Goal: Task Accomplishment & Management: Manage account settings

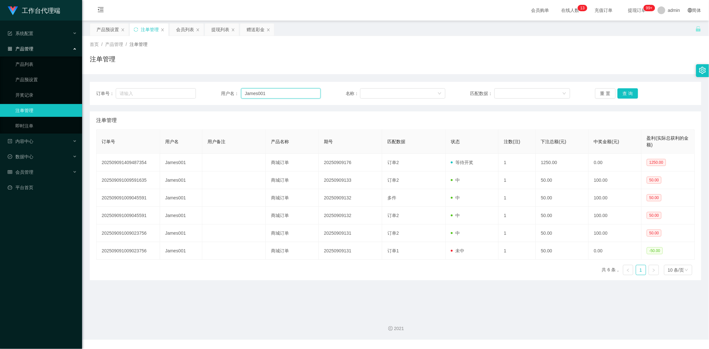
drag, startPoint x: 270, startPoint y: 92, endPoint x: 228, endPoint y: 93, distance: 42.0
click at [228, 93] on div "用户名： James001" at bounding box center [271, 93] width 100 height 10
click at [621, 92] on button "查 询" at bounding box center [628, 93] width 21 height 10
click at [624, 93] on button "查 询" at bounding box center [628, 93] width 21 height 10
click at [624, 93] on div "重 置 查 询" at bounding box center [645, 93] width 100 height 10
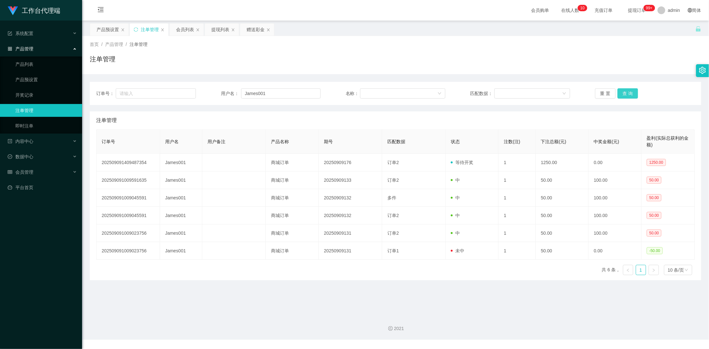
click at [624, 93] on button "查 询" at bounding box center [628, 93] width 21 height 10
drag, startPoint x: 624, startPoint y: 93, endPoint x: 596, endPoint y: 93, distance: 28.2
click at [624, 93] on div "重 置 查 询" at bounding box center [645, 93] width 100 height 10
click at [214, 30] on div "提现列表" at bounding box center [220, 29] width 18 height 12
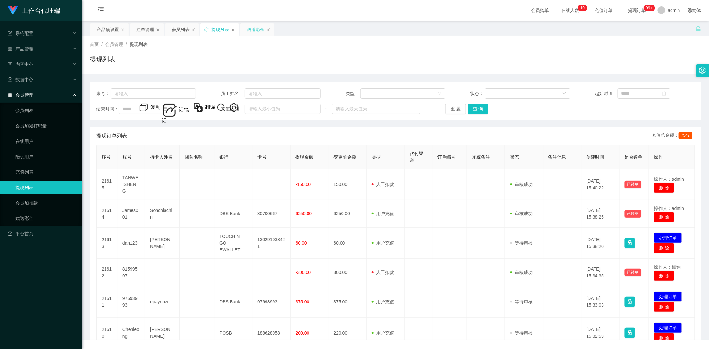
click at [250, 30] on div "赠送彩金" at bounding box center [256, 29] width 18 height 12
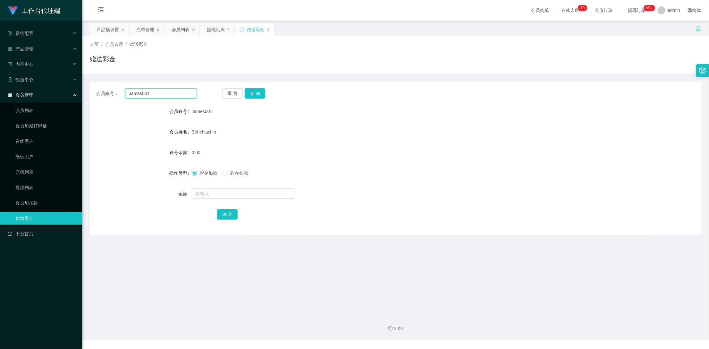
drag, startPoint x: 166, startPoint y: 91, endPoint x: 63, endPoint y: 89, distance: 103.3
click at [63, 89] on section "工作台代理端 系统配置 产品管理 产品列表 产品预设置 开奖记录 注单管理 即时注单 内容中心 数据中心 会员管理 会员列表 会员加减打码量 在线用户 陪玩用…" at bounding box center [354, 169] width 709 height 339
click at [259, 97] on button "查 询" at bounding box center [255, 93] width 21 height 10
click at [255, 97] on button "查 询" at bounding box center [255, 93] width 21 height 10
paste input "Tanyeewen"
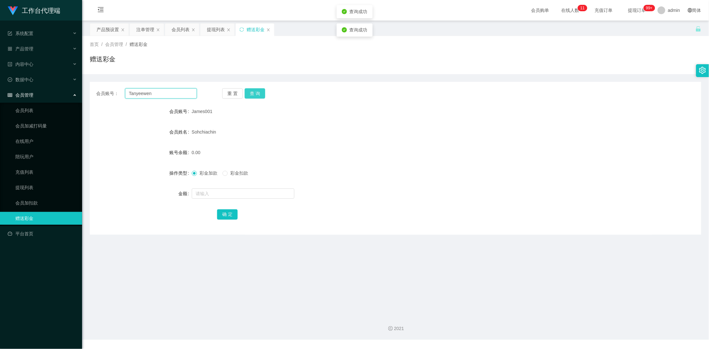
type input "Tanyeewen"
click at [253, 89] on button "查 询" at bounding box center [255, 93] width 21 height 10
click at [103, 30] on div "产品预设置" at bounding box center [108, 29] width 22 height 12
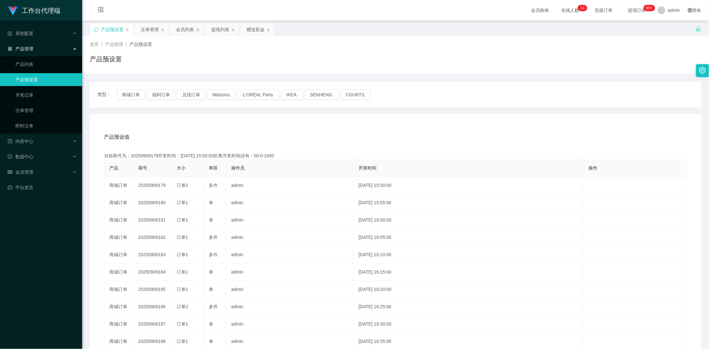
click at [93, 29] on div "产品预设置" at bounding box center [111, 29] width 43 height 12
click at [95, 29] on icon "图标: sync" at bounding box center [96, 29] width 4 height 4
click at [260, 28] on div "赠送彩金" at bounding box center [256, 29] width 18 height 12
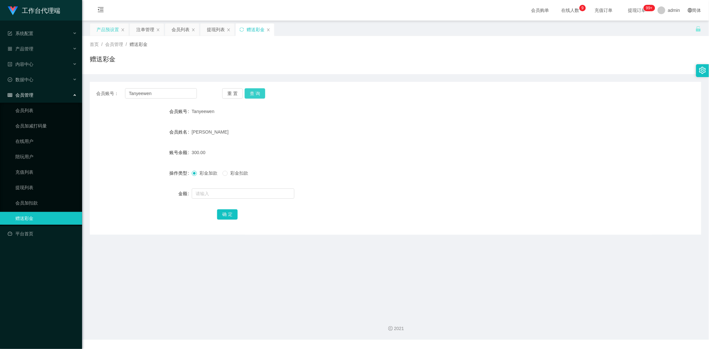
click at [255, 94] on button "查 询" at bounding box center [255, 93] width 21 height 10
drag, startPoint x: 151, startPoint y: 102, endPoint x: 161, endPoint y: 95, distance: 11.5
click at [161, 95] on div "会员账号： [PERSON_NAME] 重 置 查 询 会员账号 Tanyeewen 会员姓名 [PERSON_NAME] 账号余额 225.00 操作类型 …" at bounding box center [396, 158] width 612 height 153
copy div "重 置 查 询"
drag, startPoint x: 128, startPoint y: 89, endPoint x: 113, endPoint y: 89, distance: 15.1
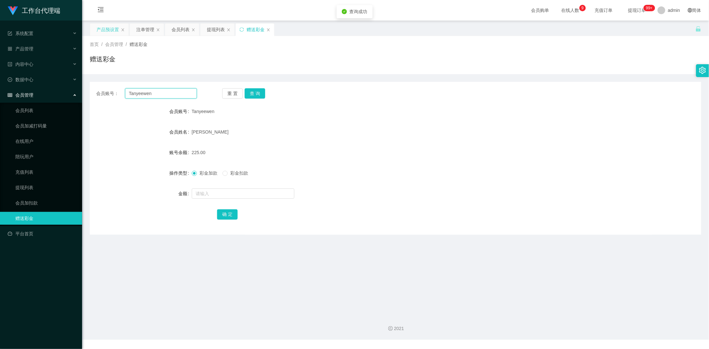
click at [113, 89] on div "会员账号： [PERSON_NAME]" at bounding box center [146, 93] width 101 height 10
drag, startPoint x: 146, startPoint y: 28, endPoint x: 163, endPoint y: 44, distance: 23.1
click at [146, 28] on div "注单管理" at bounding box center [145, 29] width 18 height 12
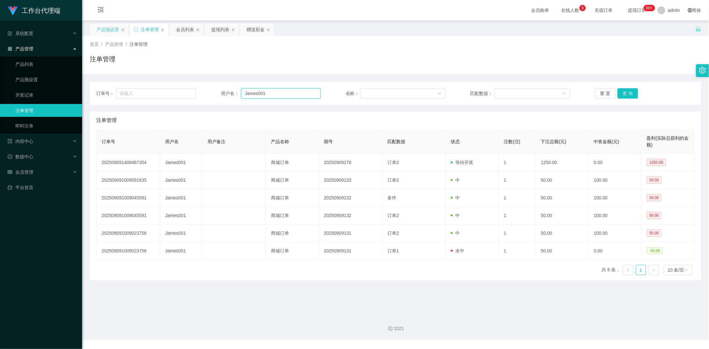
drag, startPoint x: 277, startPoint y: 93, endPoint x: 198, endPoint y: 95, distance: 78.9
click at [198, 95] on div "订单号： 用户名： James001 名称： 匹配数据： 重 置 查 询" at bounding box center [395, 93] width 599 height 10
paste input "174 期 选择 【订单2】 选择数量 输入 30 点提交订单 确认完成回复"
type input "174 期 选择 【订单2】 选择数量 输入 30 点提交订单 确认完成回复 1"
drag, startPoint x: 318, startPoint y: 92, endPoint x: 153, endPoint y: 94, distance: 164.9
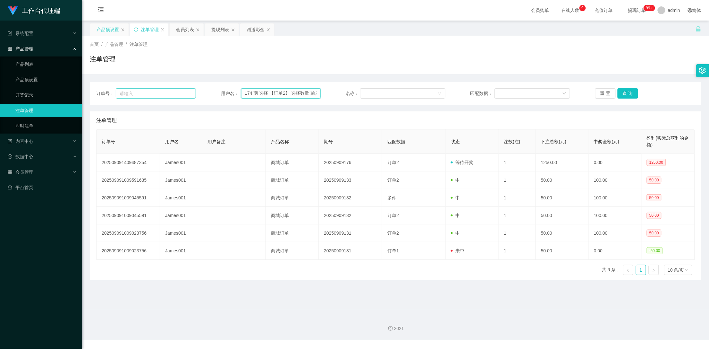
click at [153, 94] on div "订单号： 用户名： 174 期 选择 【订单2】 选择数量 输入 30 点提交订单 确认完成回复 1 名称： 匹配数据： 重 置 查 询" at bounding box center [395, 93] width 599 height 10
click at [250, 31] on div "赠送彩金" at bounding box center [256, 29] width 18 height 12
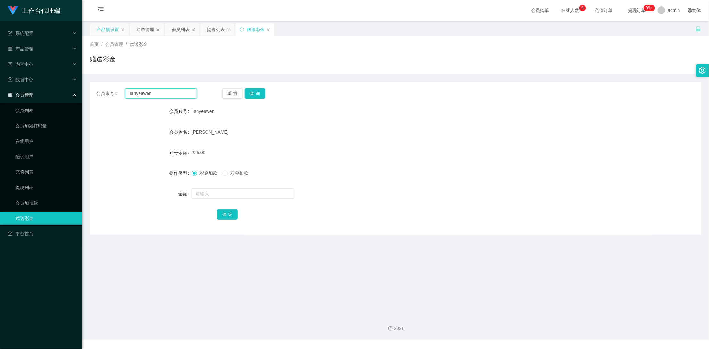
click at [106, 93] on div "会员账号： [PERSON_NAME]" at bounding box center [146, 93] width 101 height 10
click at [137, 31] on div "注单管理" at bounding box center [145, 29] width 18 height 12
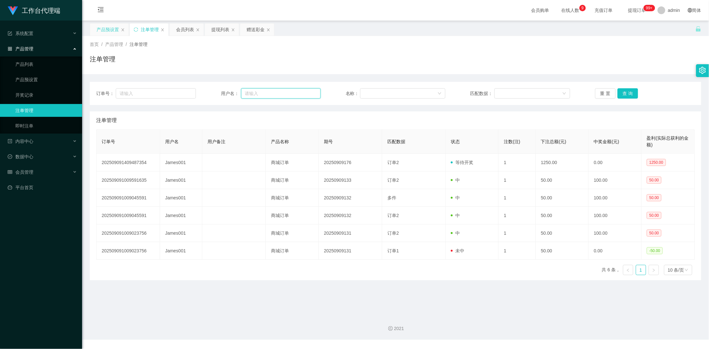
click at [253, 89] on input "text" at bounding box center [281, 93] width 80 height 10
paste input "Tanyeewen"
type input "Tanyeewen"
click at [623, 94] on button "查 询" at bounding box center [628, 93] width 21 height 10
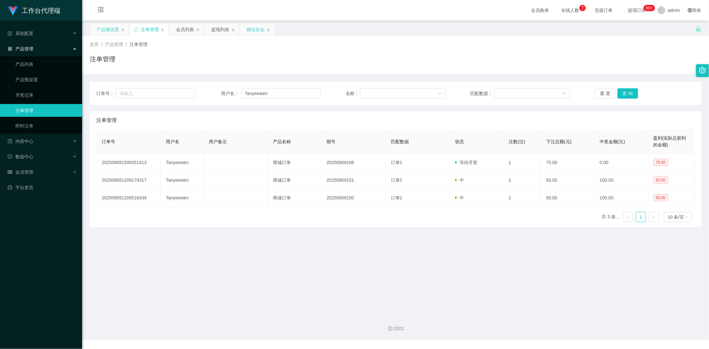
click at [254, 27] on div "赠送彩金" at bounding box center [256, 29] width 18 height 12
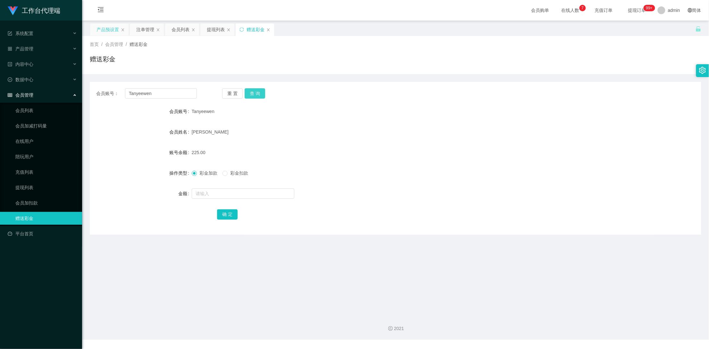
click at [252, 93] on button "查 询" at bounding box center [255, 93] width 21 height 10
click at [252, 93] on div "重 置 查 询" at bounding box center [272, 93] width 101 height 10
click at [252, 93] on button "查 询" at bounding box center [255, 93] width 21 height 10
click at [260, 90] on button "查 询" at bounding box center [255, 93] width 21 height 10
drag, startPoint x: 202, startPoint y: 70, endPoint x: 187, endPoint y: 57, distance: 20.0
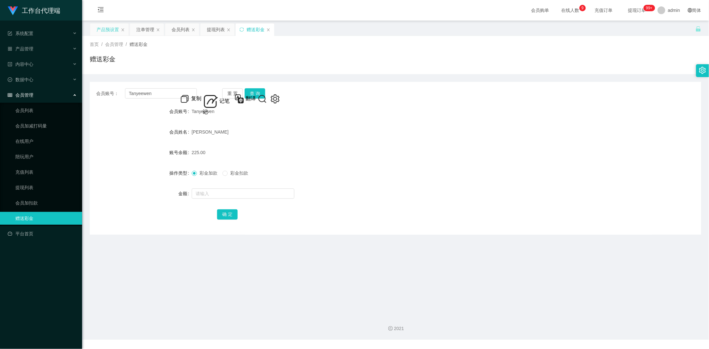
click at [202, 70] on div "首页 / 会员管理 / 赠送彩金 / 赠送彩金" at bounding box center [395, 55] width 627 height 38
click at [146, 32] on div "注单管理" at bounding box center [145, 29] width 18 height 12
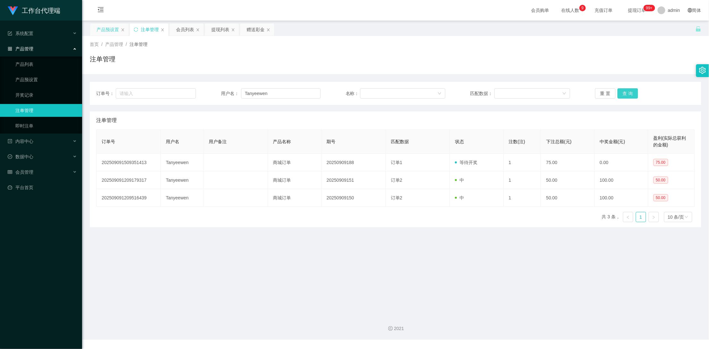
click at [625, 92] on button "查 询" at bounding box center [628, 93] width 21 height 10
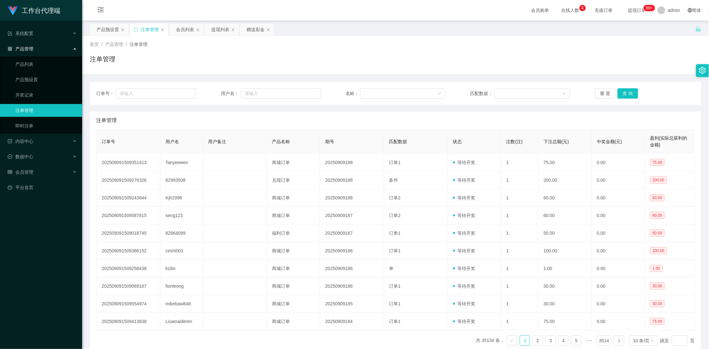
drag, startPoint x: 252, startPoint y: 26, endPoint x: 254, endPoint y: 38, distance: 11.6
click at [252, 27] on div "赠送彩金" at bounding box center [256, 29] width 18 height 12
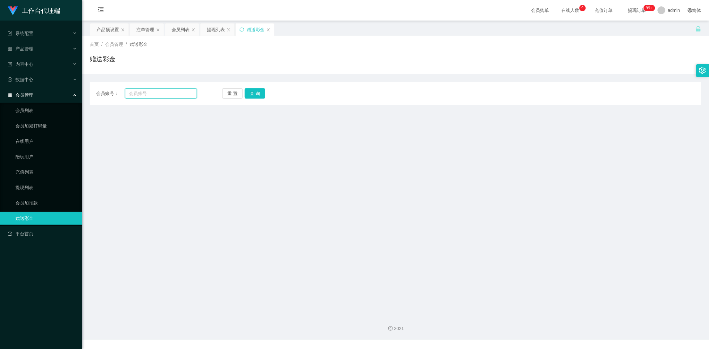
click at [160, 91] on input "text" at bounding box center [161, 93] width 72 height 10
paste input "Tanyeewen"
type input "Tanyeewen"
click at [256, 94] on button "查 询" at bounding box center [255, 93] width 21 height 10
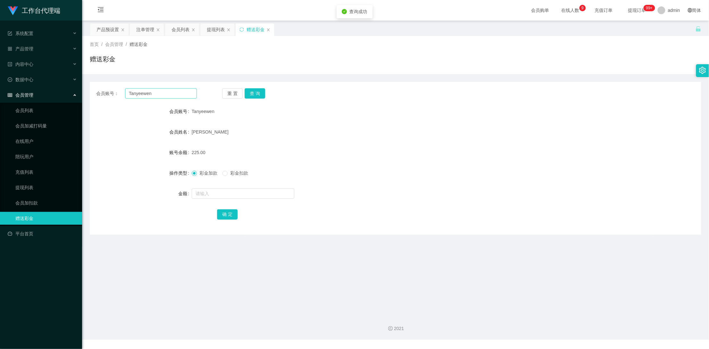
drag, startPoint x: 193, startPoint y: 85, endPoint x: 183, endPoint y: 91, distance: 11.7
click at [192, 85] on div "会员账号： [PERSON_NAME] 重 置 查 询 会员账号 Tanyeewen 会员姓名 [PERSON_NAME] 账号余额 225.00 操作类型 …" at bounding box center [396, 158] width 612 height 153
drag, startPoint x: 169, startPoint y: 95, endPoint x: 126, endPoint y: 93, distance: 43.0
click at [126, 93] on input "Tanyeewen" at bounding box center [161, 93] width 72 height 10
drag, startPoint x: 144, startPoint y: 29, endPoint x: 178, endPoint y: 44, distance: 37.5
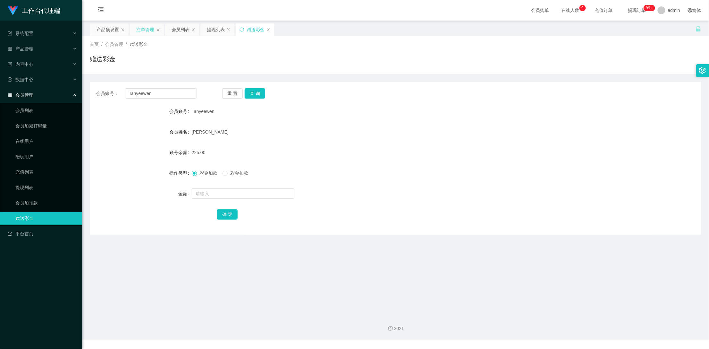
click at [144, 29] on div "注单管理" at bounding box center [145, 29] width 18 height 12
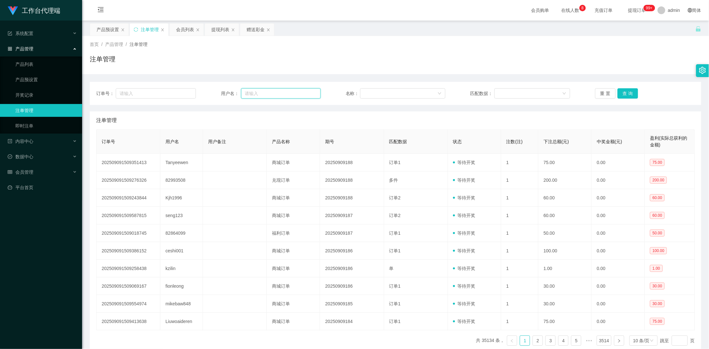
click at [261, 93] on input "text" at bounding box center [281, 93] width 80 height 10
paste input "Tanyeewen"
type input "Tanyeewen"
click at [625, 94] on button "查 询" at bounding box center [628, 93] width 21 height 10
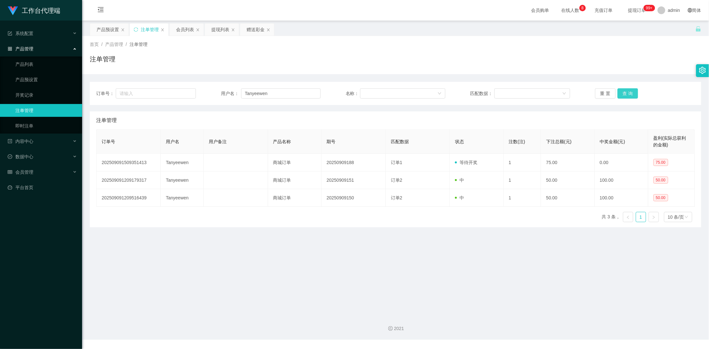
click at [626, 93] on button "查 询" at bounding box center [628, 93] width 21 height 10
click at [626, 93] on div "重 置 查 询" at bounding box center [645, 93] width 100 height 10
click at [255, 28] on div "赠送彩金" at bounding box center [256, 29] width 18 height 12
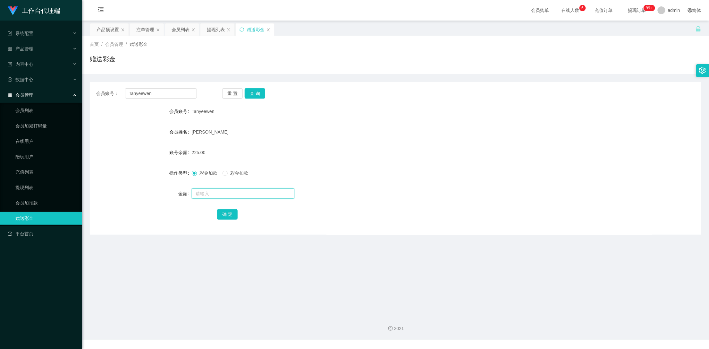
click at [214, 196] on input "text" at bounding box center [243, 193] width 103 height 10
type input "150"
click at [226, 211] on button "确 定" at bounding box center [227, 214] width 21 height 10
click at [259, 93] on button "查 询" at bounding box center [255, 93] width 21 height 10
click at [146, 30] on div "注单管理" at bounding box center [145, 29] width 18 height 12
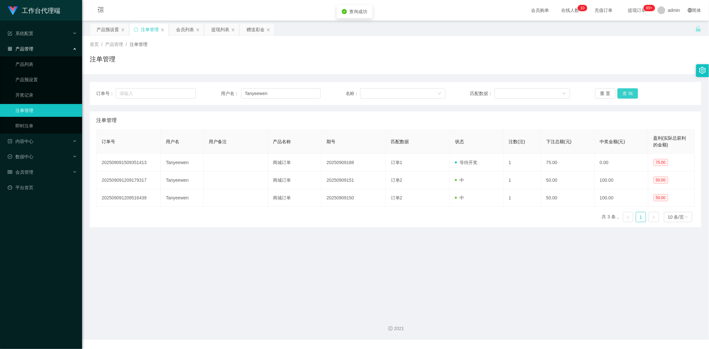
click at [625, 91] on button "查 询" at bounding box center [628, 93] width 21 height 10
click at [625, 91] on div "重 置 查 询" at bounding box center [645, 93] width 100 height 10
click at [625, 91] on button "查 询" at bounding box center [628, 93] width 21 height 10
click at [625, 91] on div "重 置 查 询" at bounding box center [645, 93] width 100 height 10
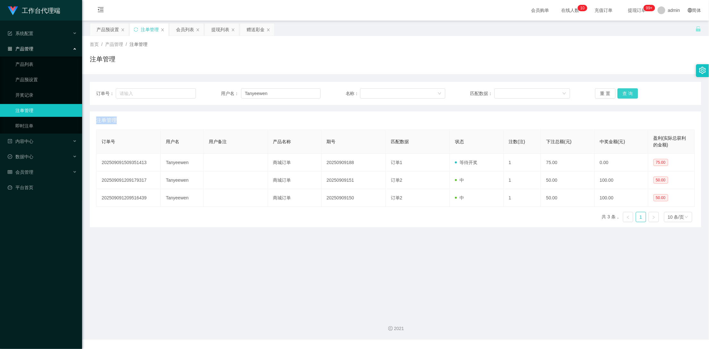
click at [625, 91] on button "查 询" at bounding box center [628, 93] width 21 height 10
click at [221, 30] on div "提现列表" at bounding box center [220, 29] width 18 height 12
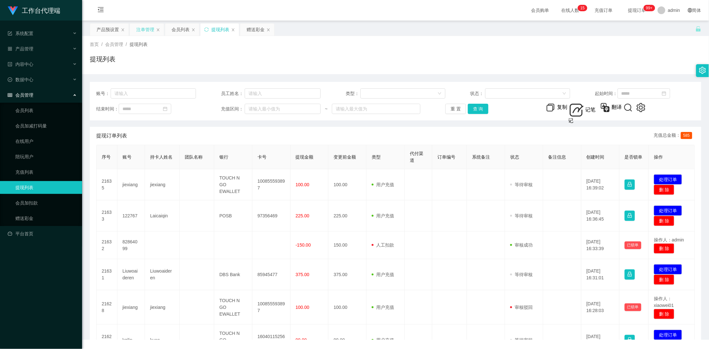
click at [147, 29] on div "注单管理" at bounding box center [145, 29] width 18 height 12
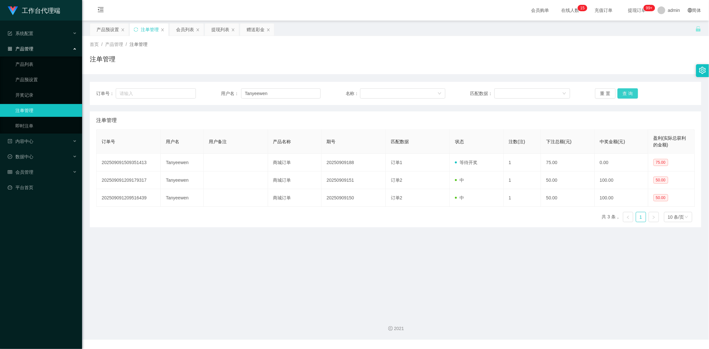
click at [628, 93] on button "查 询" at bounding box center [628, 93] width 21 height 10
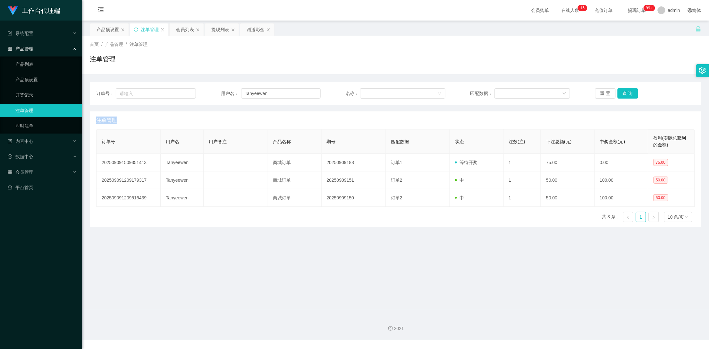
click at [628, 93] on div "重 置 查 询" at bounding box center [645, 93] width 100 height 10
click at [628, 93] on button "查 询" at bounding box center [628, 93] width 21 height 10
click at [628, 93] on div "重 置 查 询" at bounding box center [645, 93] width 100 height 10
click at [628, 93] on button "查 询" at bounding box center [628, 93] width 21 height 10
click at [628, 93] on div "重 置 查 询" at bounding box center [645, 93] width 100 height 10
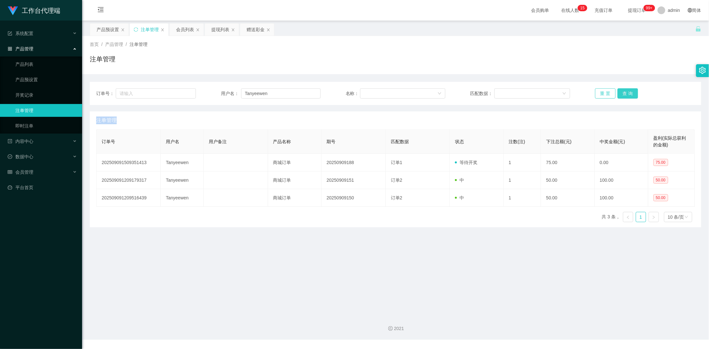
drag, startPoint x: 628, startPoint y: 93, endPoint x: 610, endPoint y: 89, distance: 18.2
click at [628, 93] on button "查 询" at bounding box center [628, 93] width 21 height 10
click at [255, 29] on div "赠送彩金" at bounding box center [256, 29] width 18 height 12
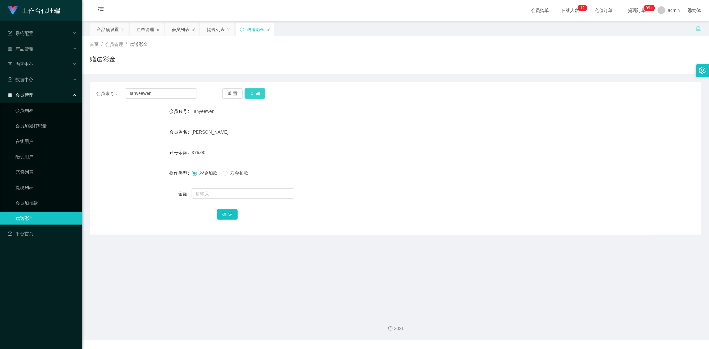
click at [254, 92] on button "查 询" at bounding box center [255, 93] width 21 height 10
click at [262, 93] on button "查 询" at bounding box center [255, 93] width 21 height 10
drag, startPoint x: 160, startPoint y: 95, endPoint x: 100, endPoint y: 87, distance: 60.5
click at [100, 87] on div "会员账号： [PERSON_NAME] 重 置 查 询 会员账号 Tanyeewen 会员姓名 [PERSON_NAME] 账号余额 375.00 操作类型 …" at bounding box center [396, 158] width 612 height 153
drag, startPoint x: 213, startPoint y: 30, endPoint x: 275, endPoint y: 50, distance: 65.4
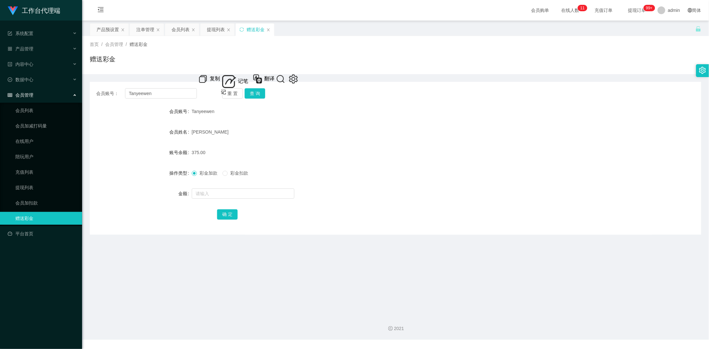
click at [213, 30] on div "提现列表" at bounding box center [216, 29] width 18 height 12
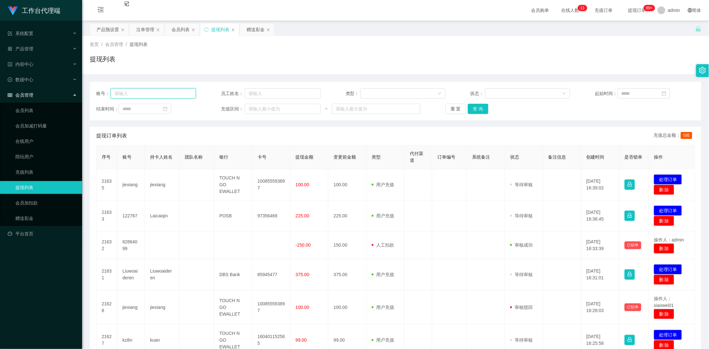
click at [165, 93] on input "text" at bounding box center [153, 93] width 85 height 10
paste input "Tanyeewen"
type input "Tanyeewen"
click at [477, 108] on button "查 询" at bounding box center [478, 109] width 21 height 10
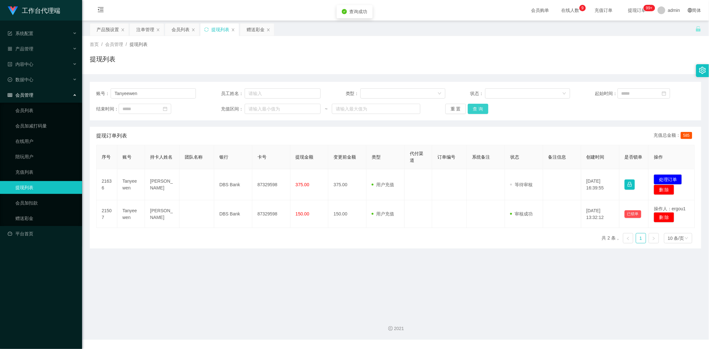
click at [477, 108] on button "查 询" at bounding box center [478, 109] width 21 height 10
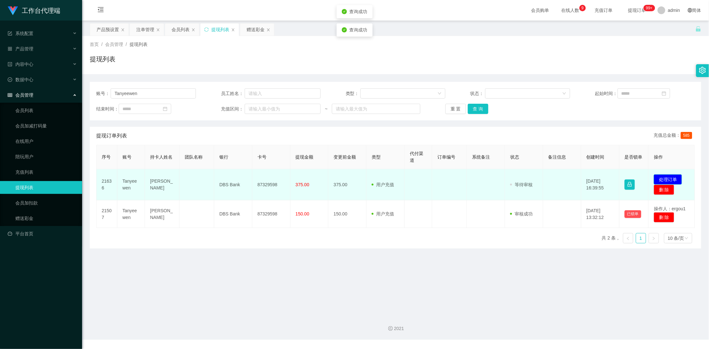
click at [668, 178] on button "处理订单" at bounding box center [668, 179] width 28 height 10
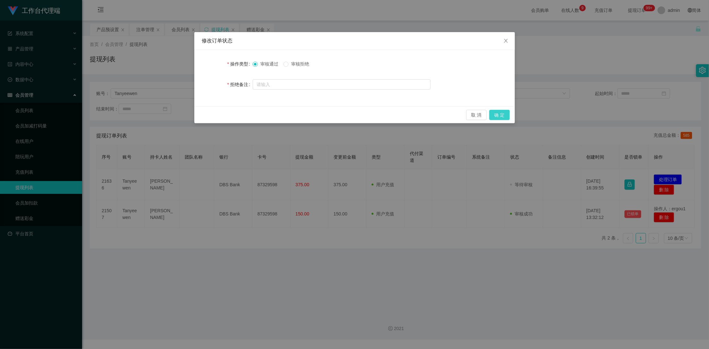
click at [504, 115] on button "确 定" at bounding box center [499, 115] width 21 height 10
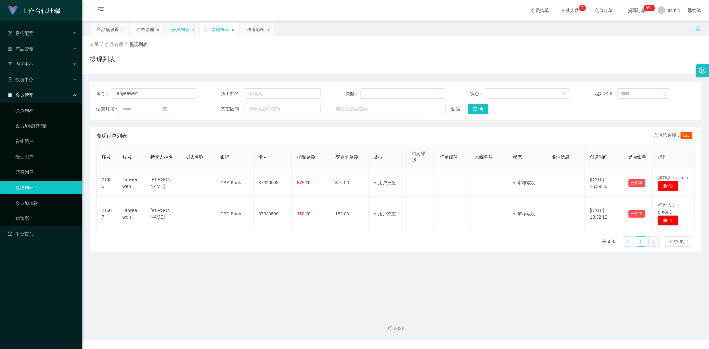
click at [176, 29] on div "会员列表" at bounding box center [181, 29] width 18 height 12
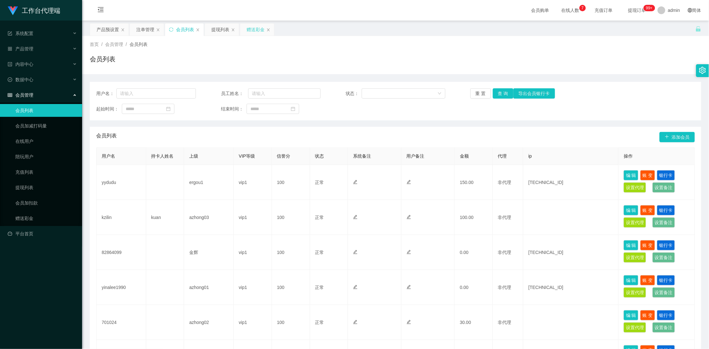
click at [248, 27] on div "赠送彩金" at bounding box center [256, 29] width 18 height 12
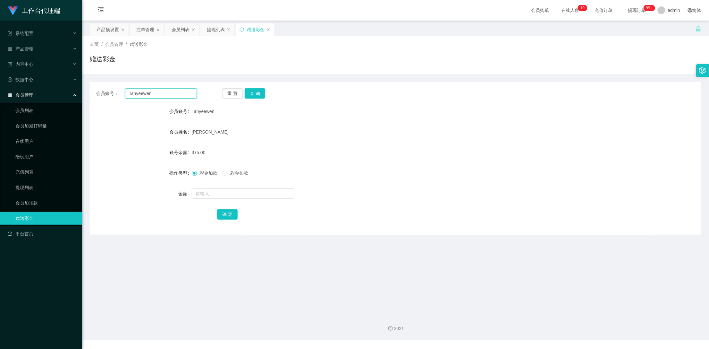
drag, startPoint x: 146, startPoint y: 95, endPoint x: 111, endPoint y: 95, distance: 35.0
click at [111, 95] on div "会员账号： [PERSON_NAME]" at bounding box center [146, 93] width 101 height 10
type input "jf520000"
click at [258, 94] on button "查 询" at bounding box center [255, 93] width 21 height 10
click at [215, 194] on input "text" at bounding box center [243, 193] width 103 height 10
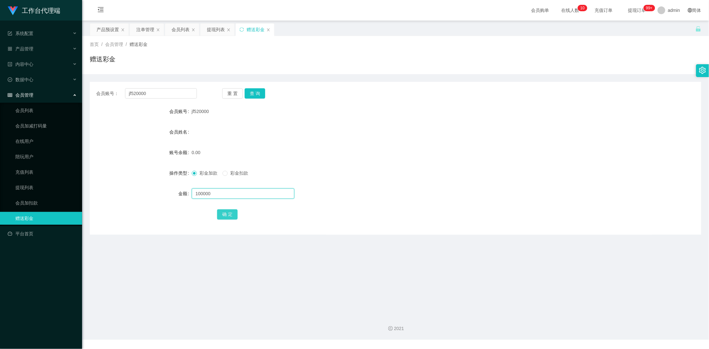
type input "100000"
click at [225, 215] on button "确 定" at bounding box center [227, 214] width 21 height 10
